Goal: Transaction & Acquisition: Download file/media

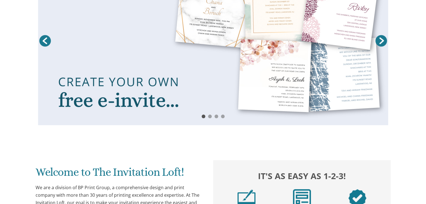
scroll to position [390, 0]
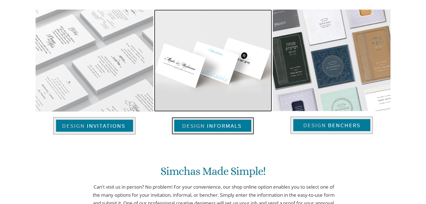
click at [226, 128] on img at bounding box center [212, 125] width 82 height 17
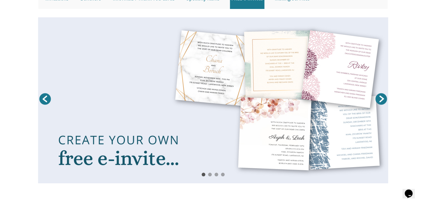
scroll to position [84, 0]
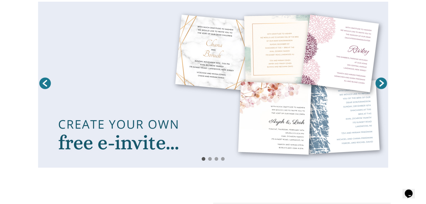
click at [160, 143] on link at bounding box center [213, 85] width 350 height 166
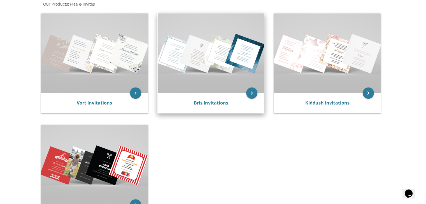
scroll to position [112, 0]
click at [222, 67] on img at bounding box center [211, 53] width 107 height 80
click at [252, 93] on icon "keyboard_arrow_right" at bounding box center [251, 93] width 11 height 11
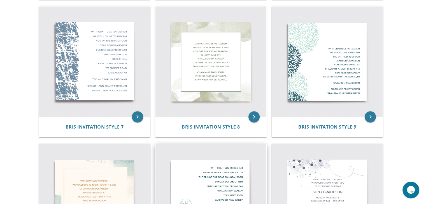
scroll to position [364, 0]
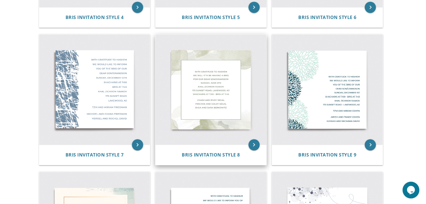
click at [211, 102] on img at bounding box center [210, 89] width 111 height 111
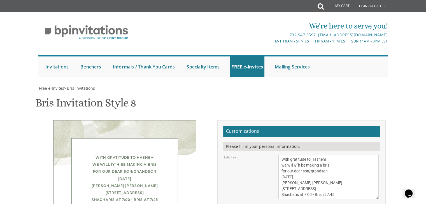
scroll to position [112, 0]
